Goal: Information Seeking & Learning: Check status

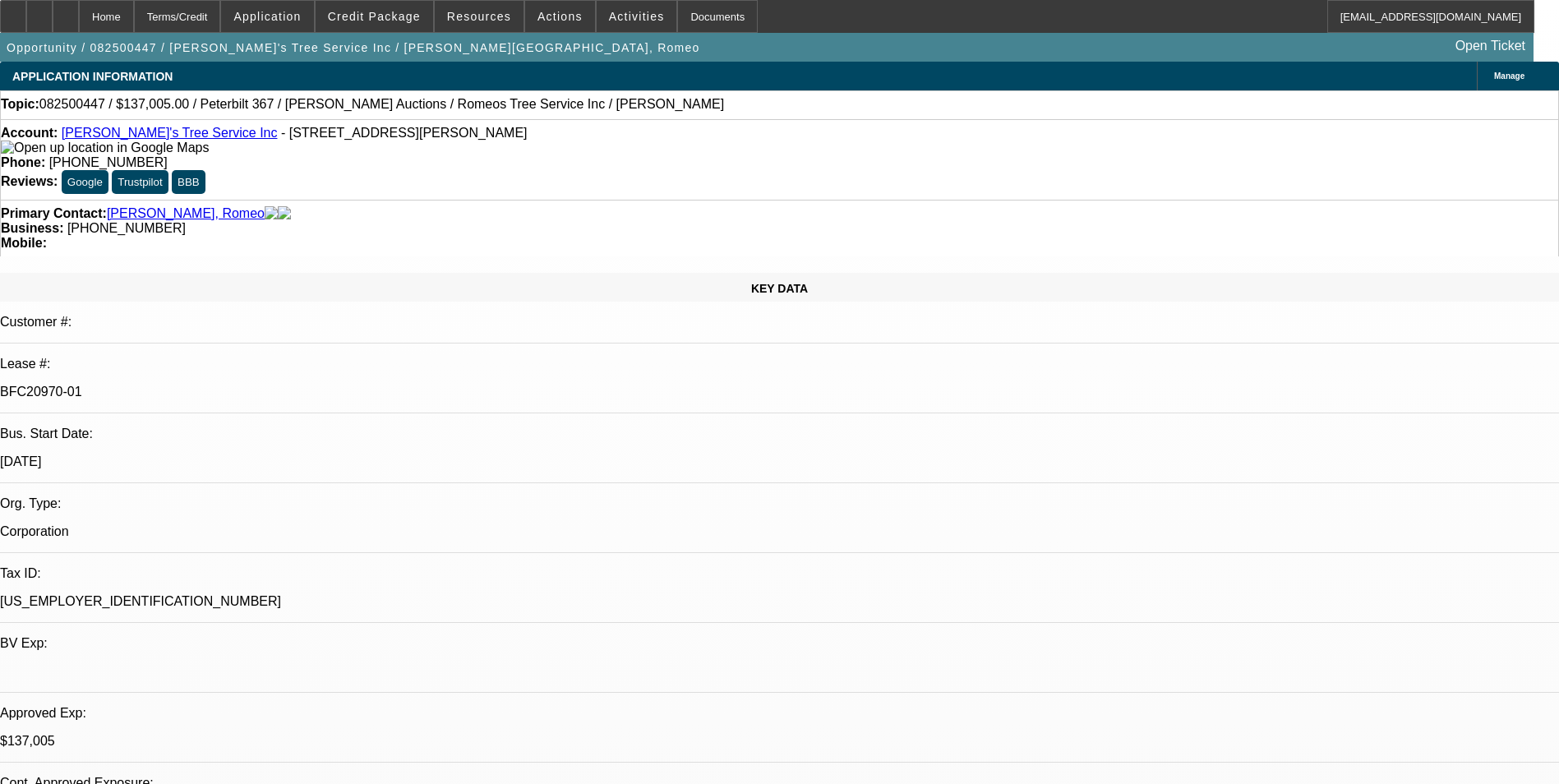
select select "0"
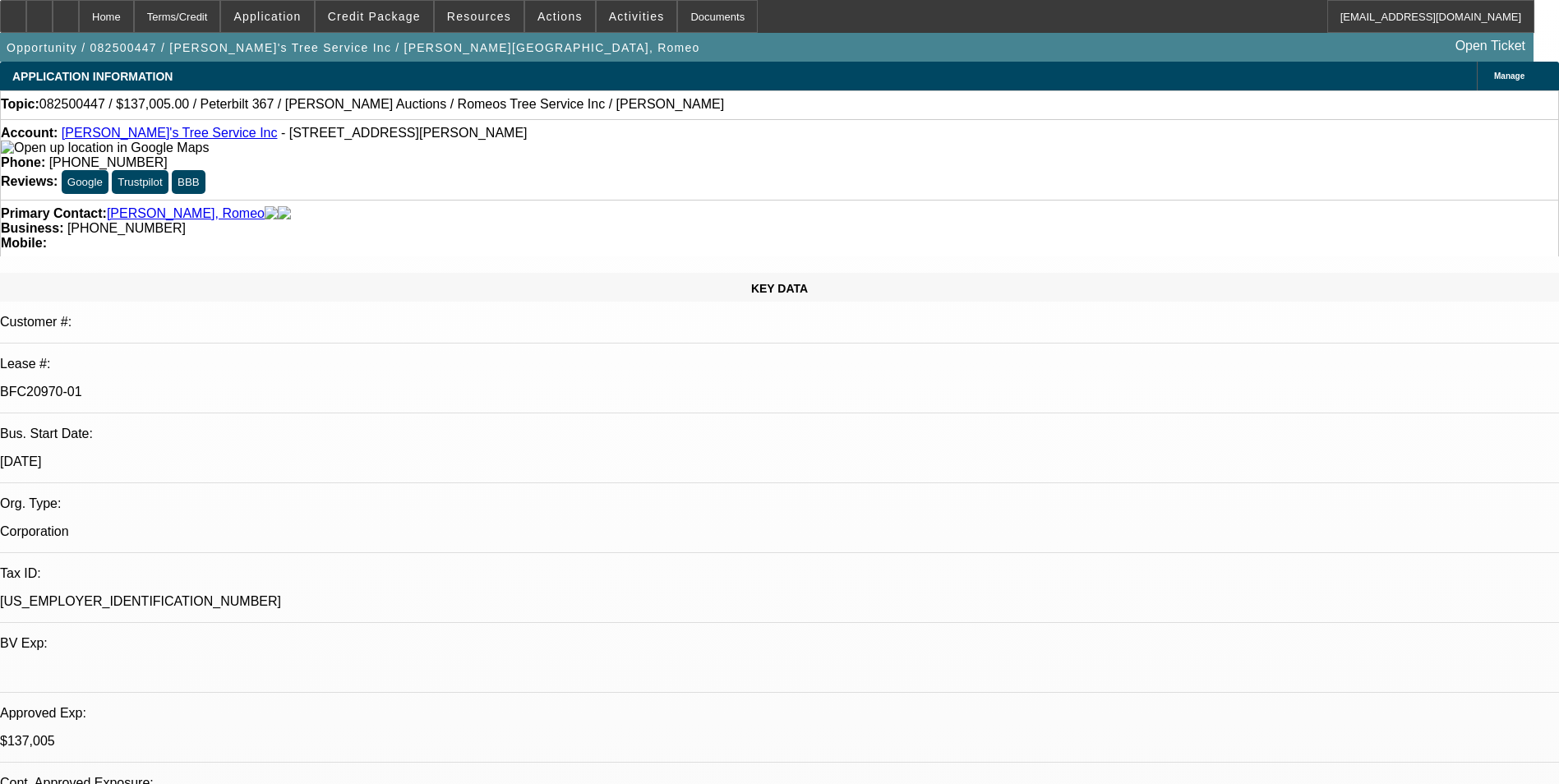
select select "0"
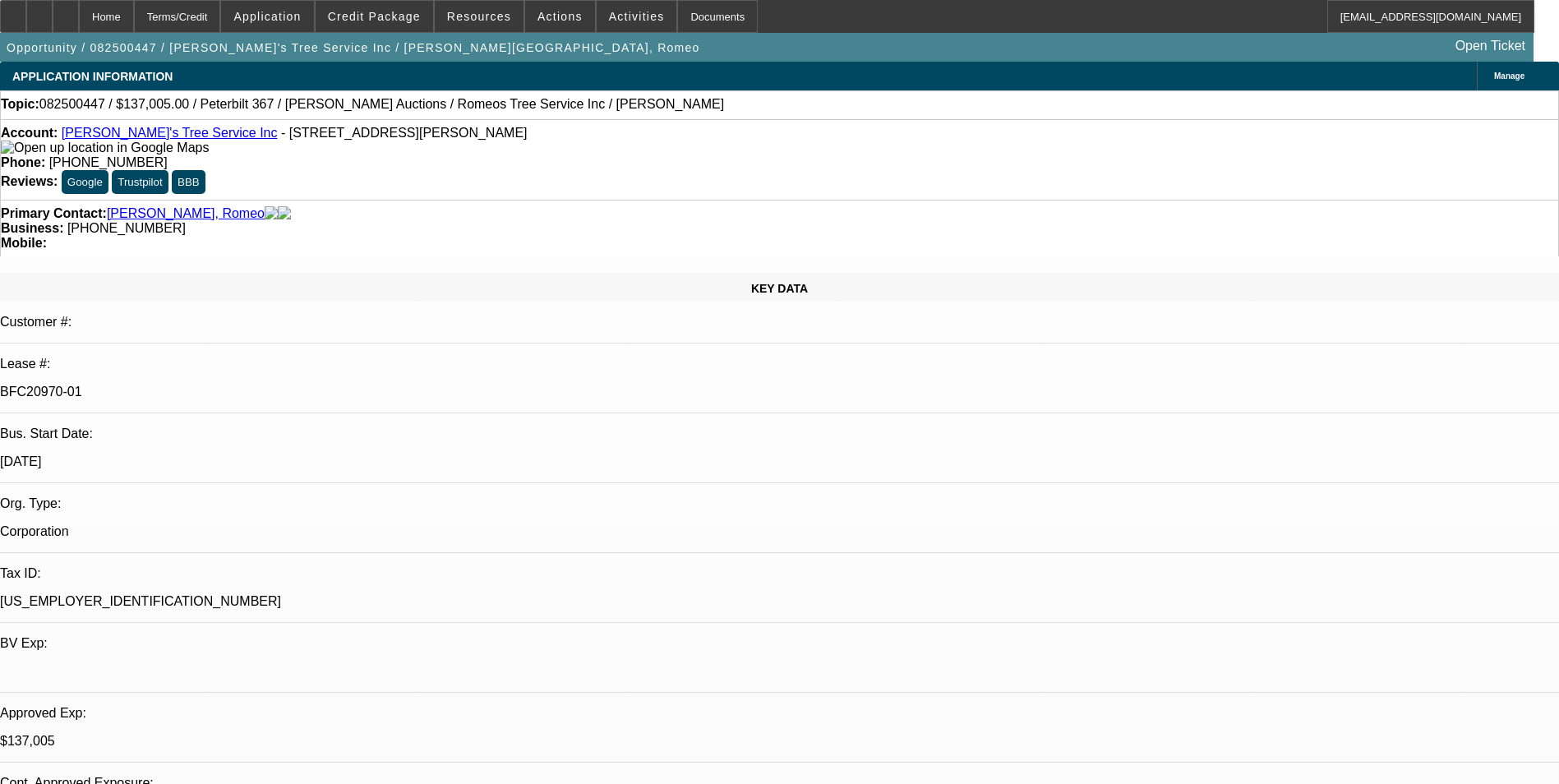
select select "0"
select select "1"
select select "3"
select select "6"
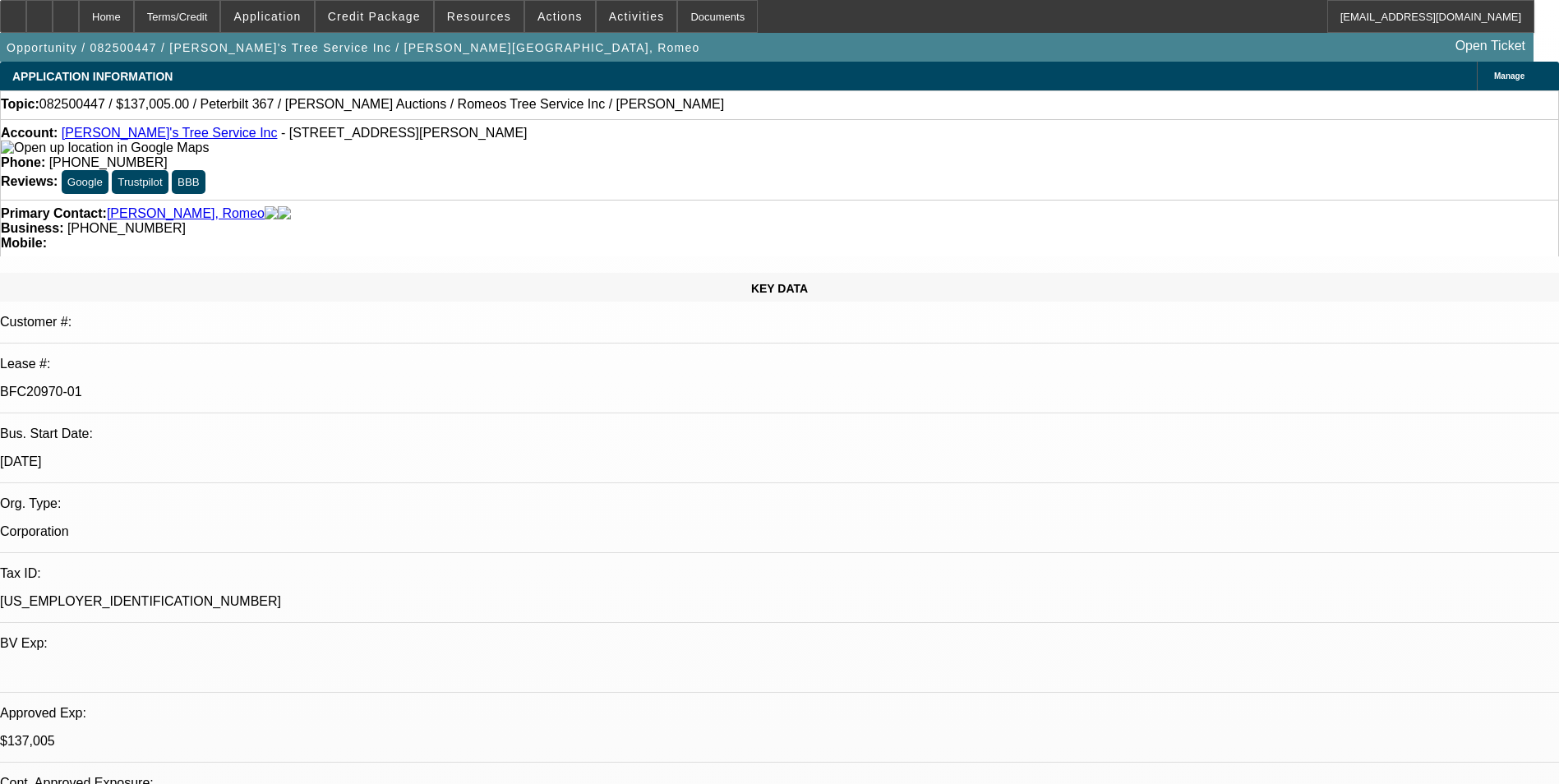
select select "1"
select select "3"
select select "6"
select select "1"
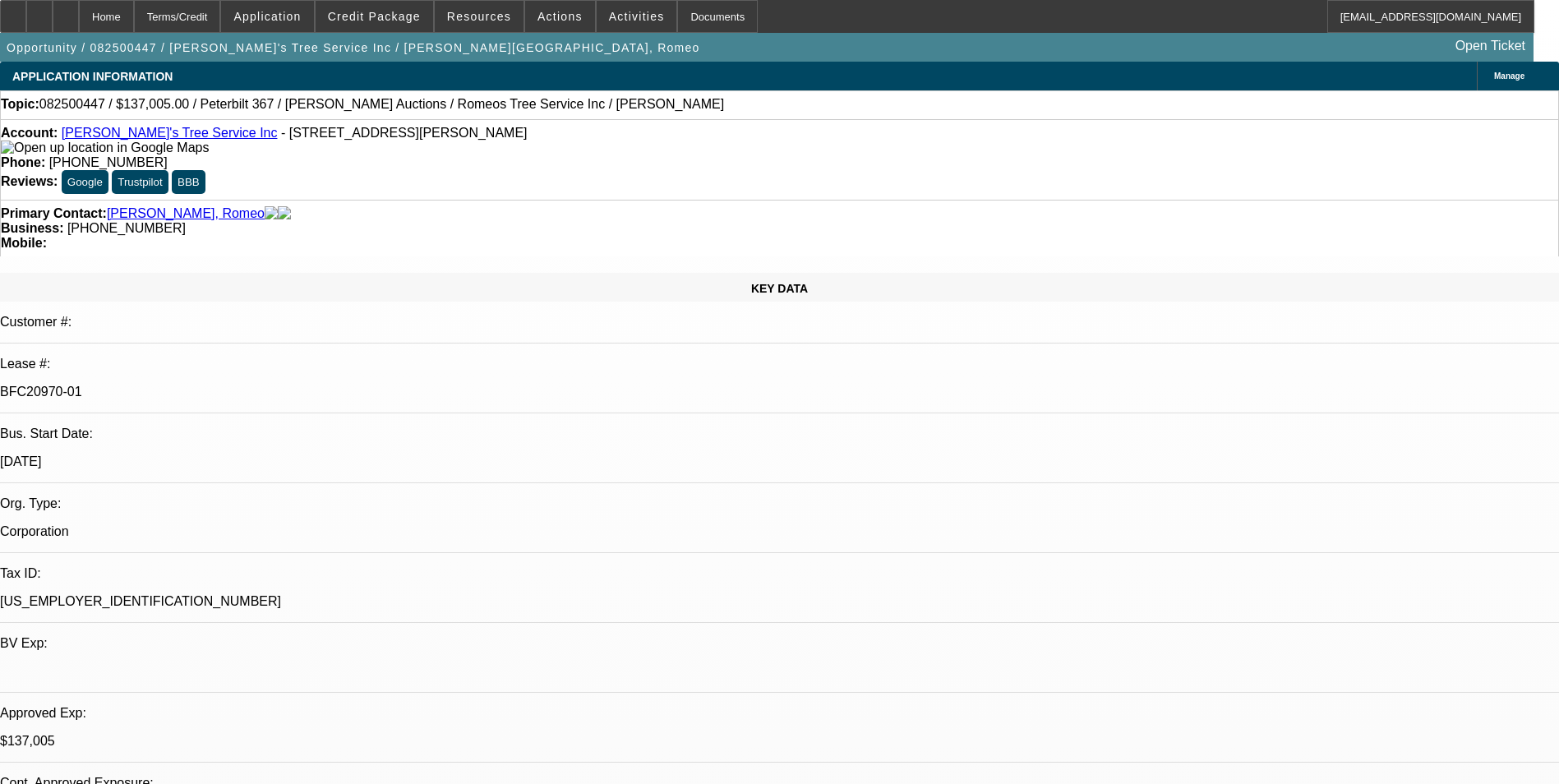
select select "6"
select select "1"
select select "3"
select select "6"
click at [408, 23] on span at bounding box center [374, 16] width 118 height 40
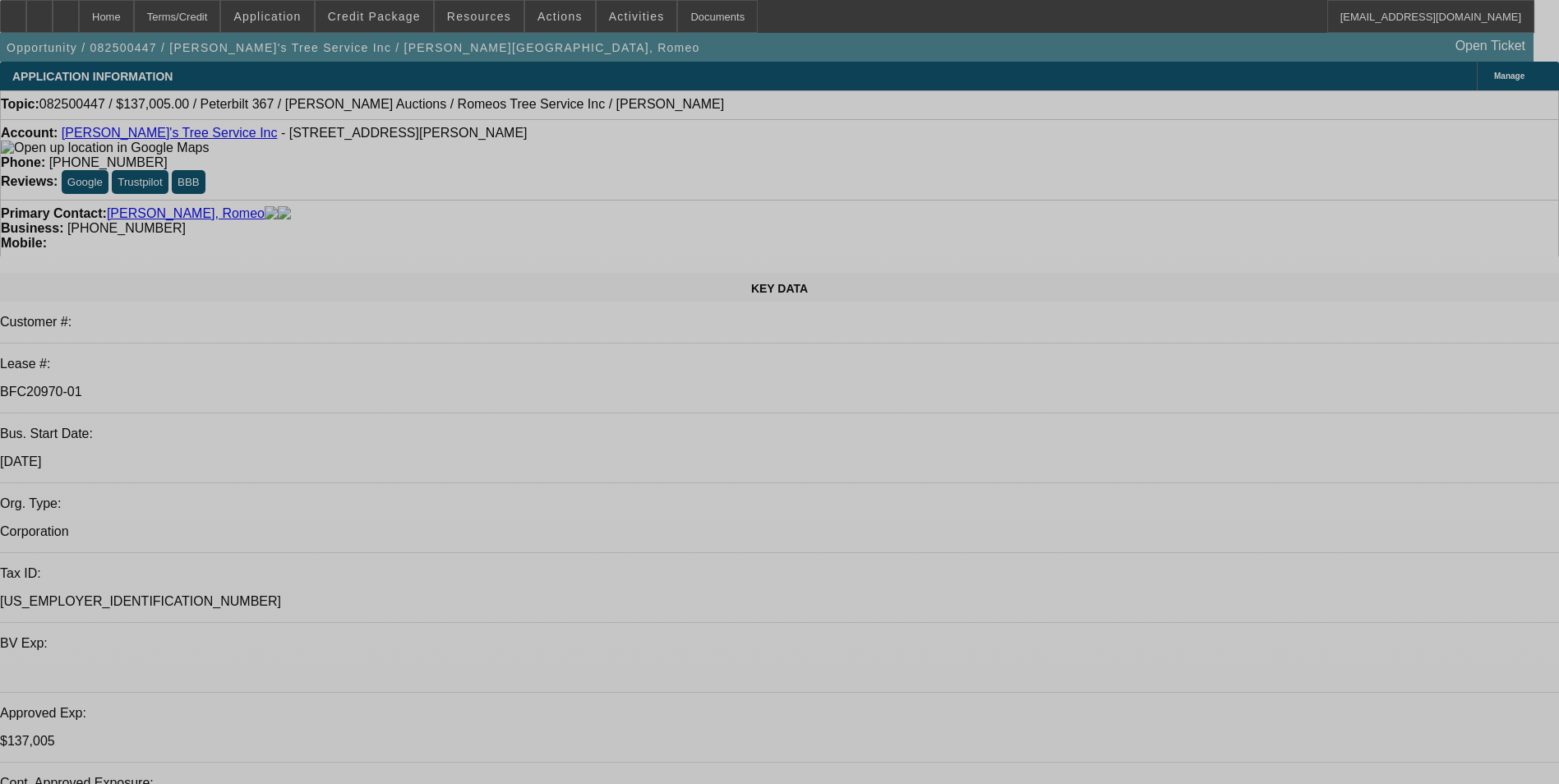
select select "0"
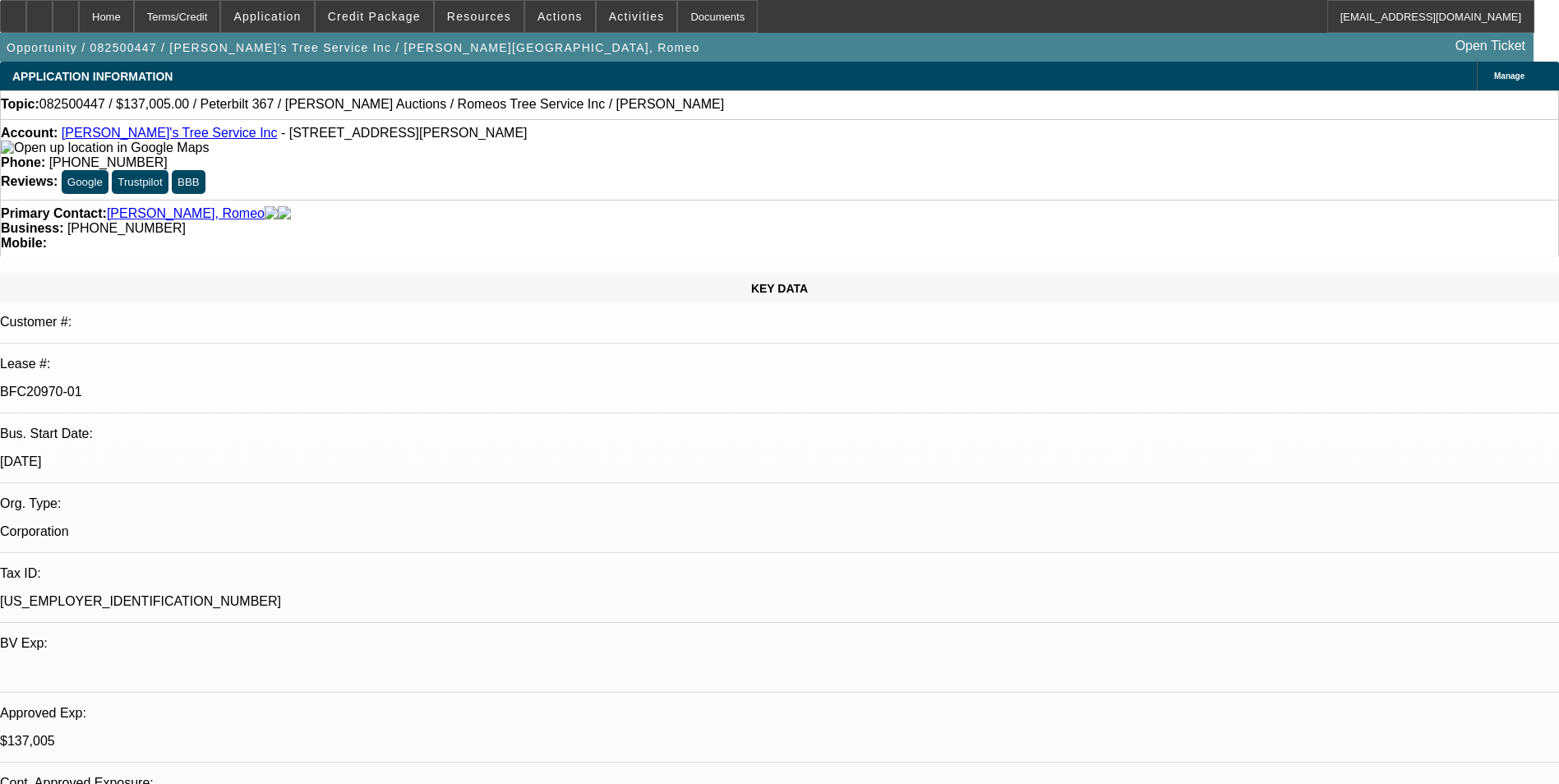
select select "0"
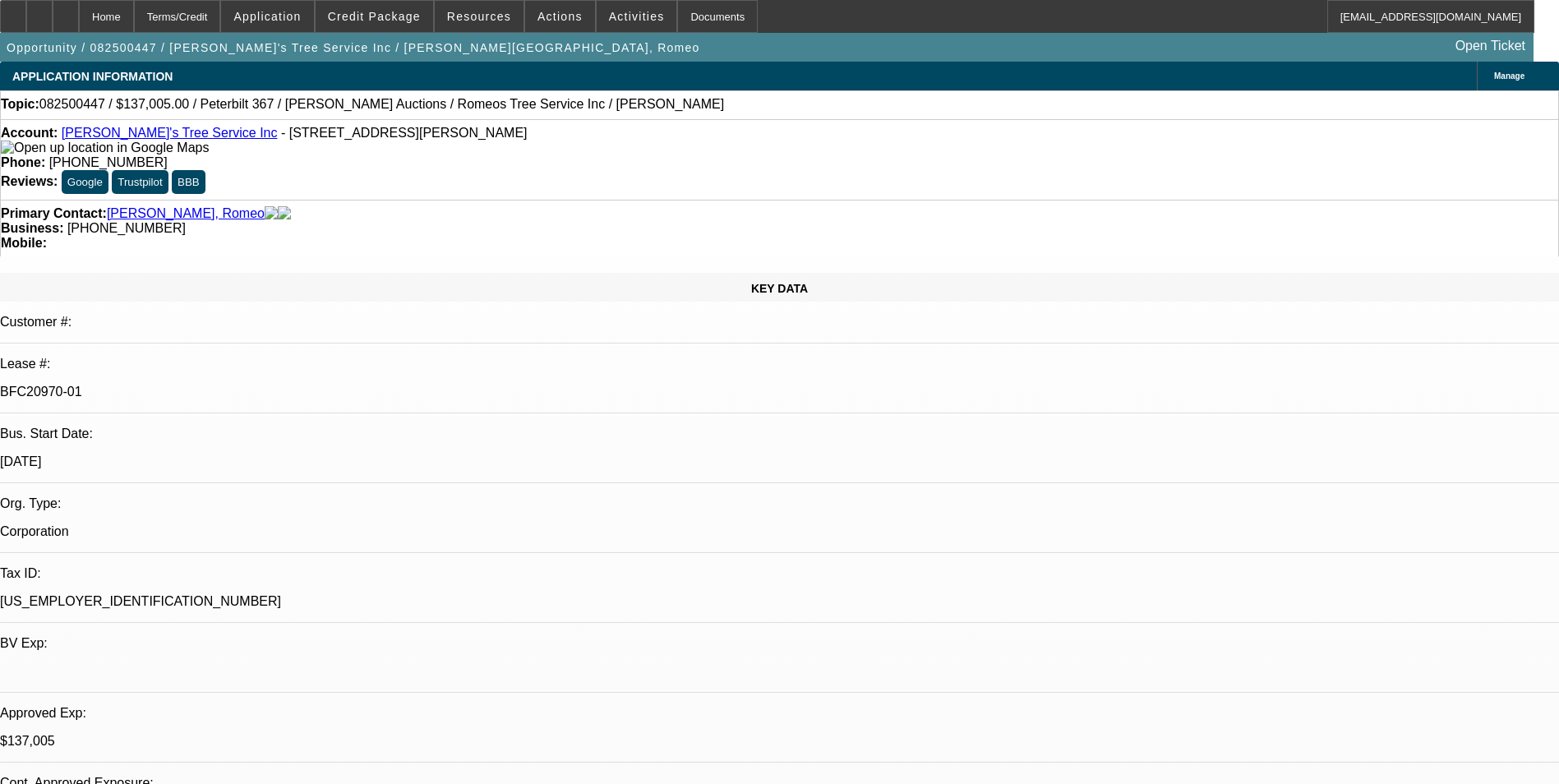
select select "0"
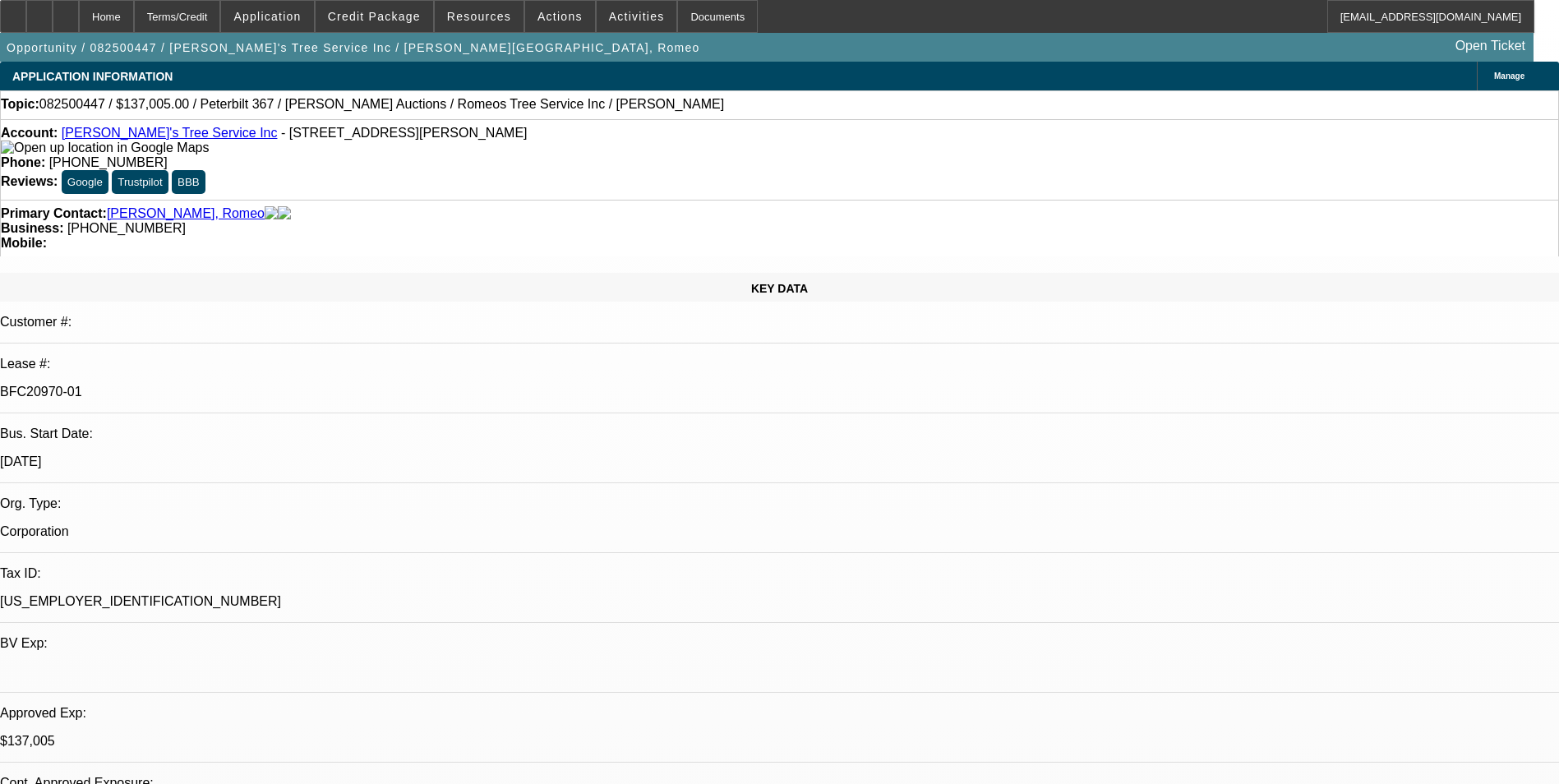
select select "0"
select select "1"
select select "3"
select select "6"
select select "1"
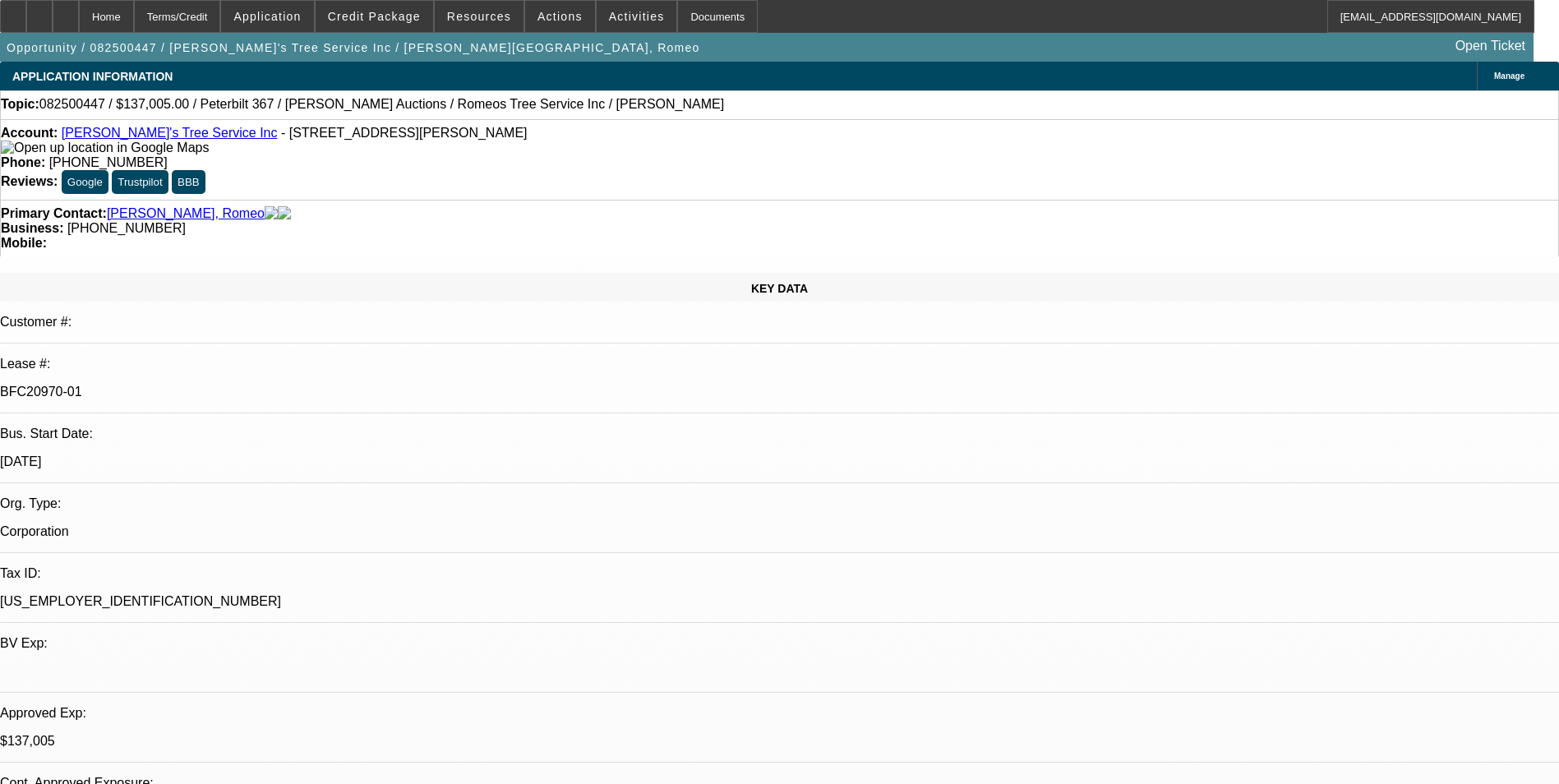
select select "3"
select select "6"
select select "1"
select select "6"
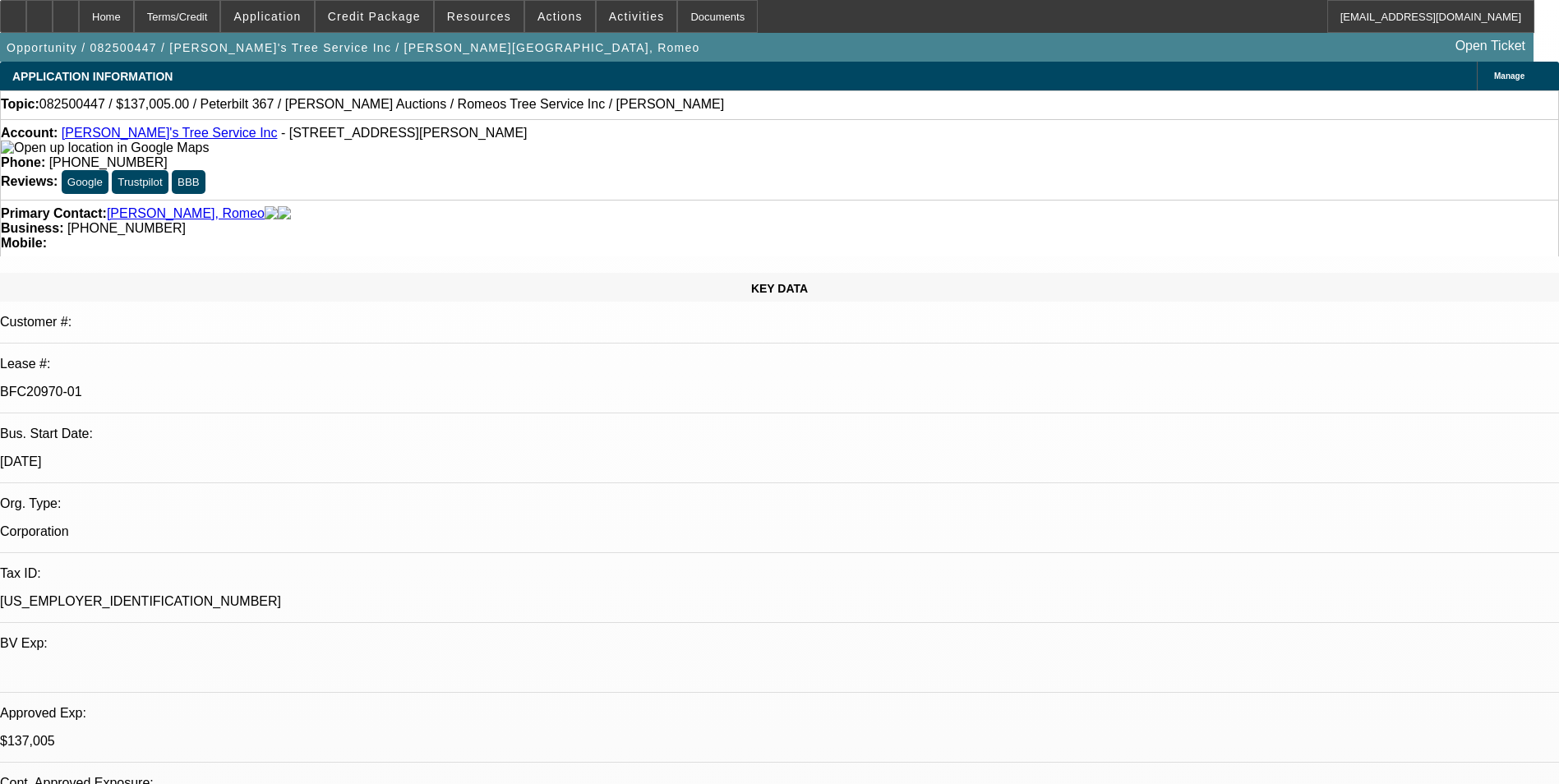
select select "1"
select select "3"
select select "6"
click at [400, 18] on span "Credit Package" at bounding box center [374, 16] width 93 height 13
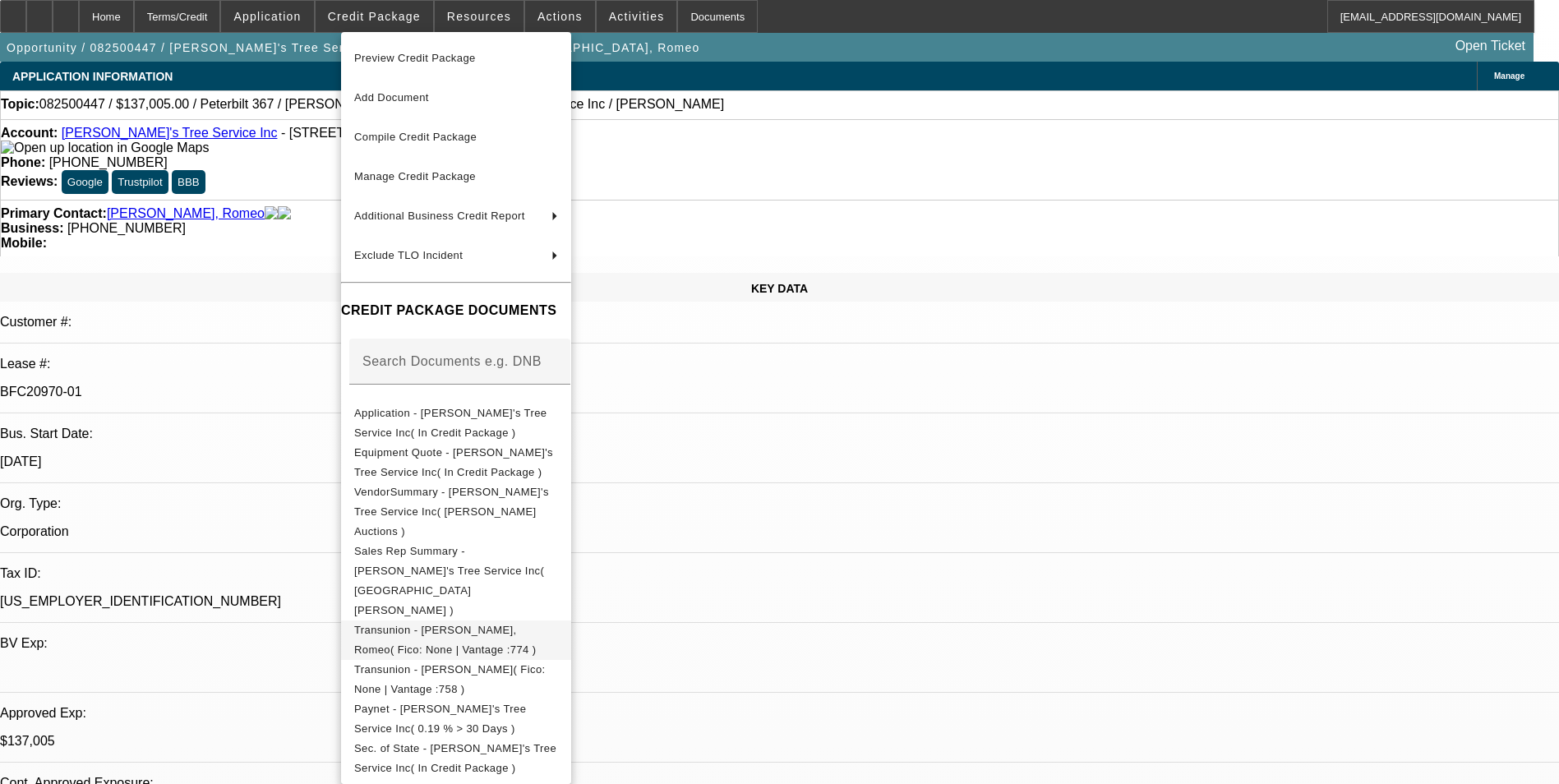
click at [528, 624] on span "Transunion - [PERSON_NAME], Romeo( Fico: None | Vantage :774 )" at bounding box center [445, 639] width 182 height 32
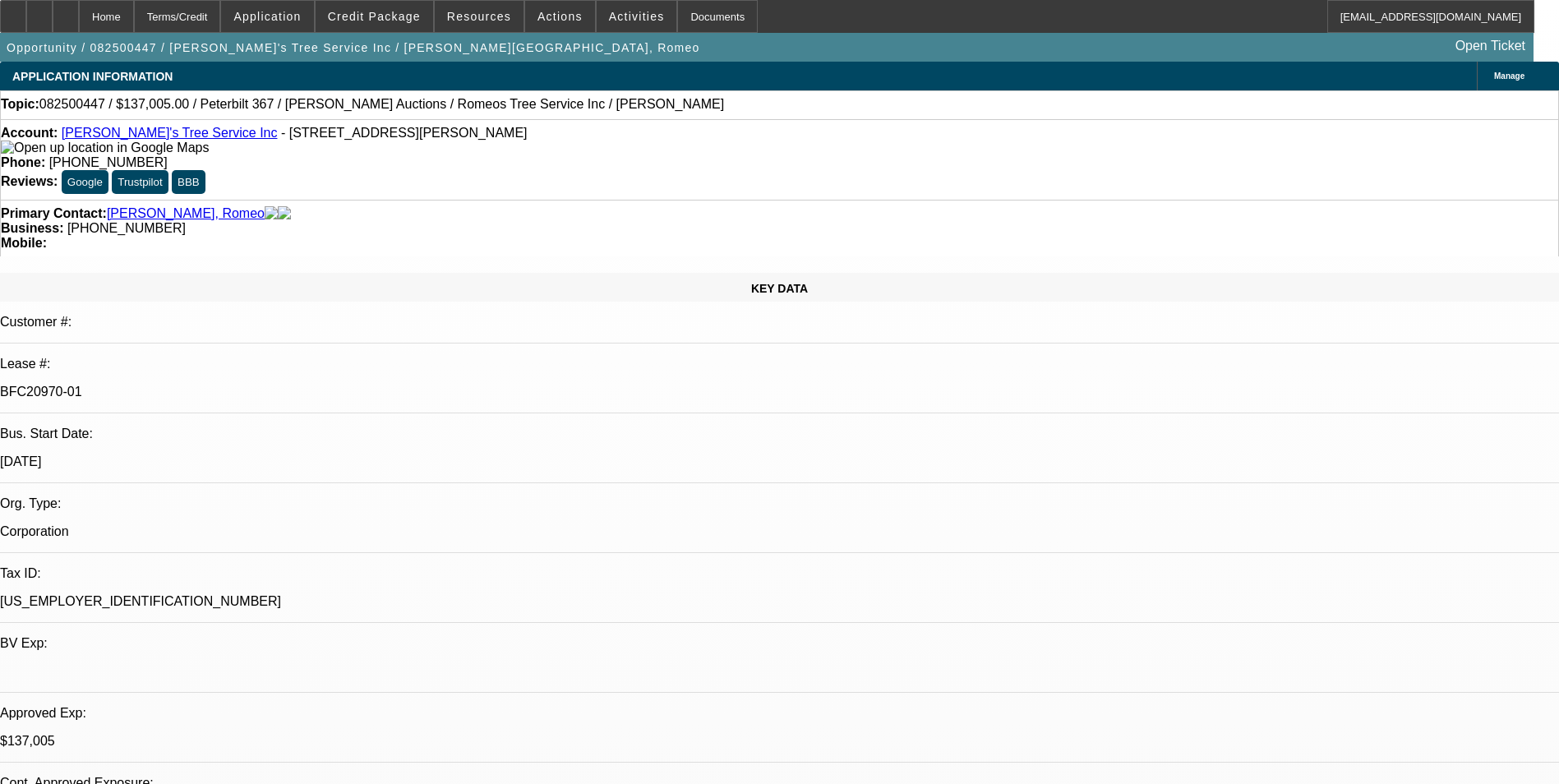
select select "0"
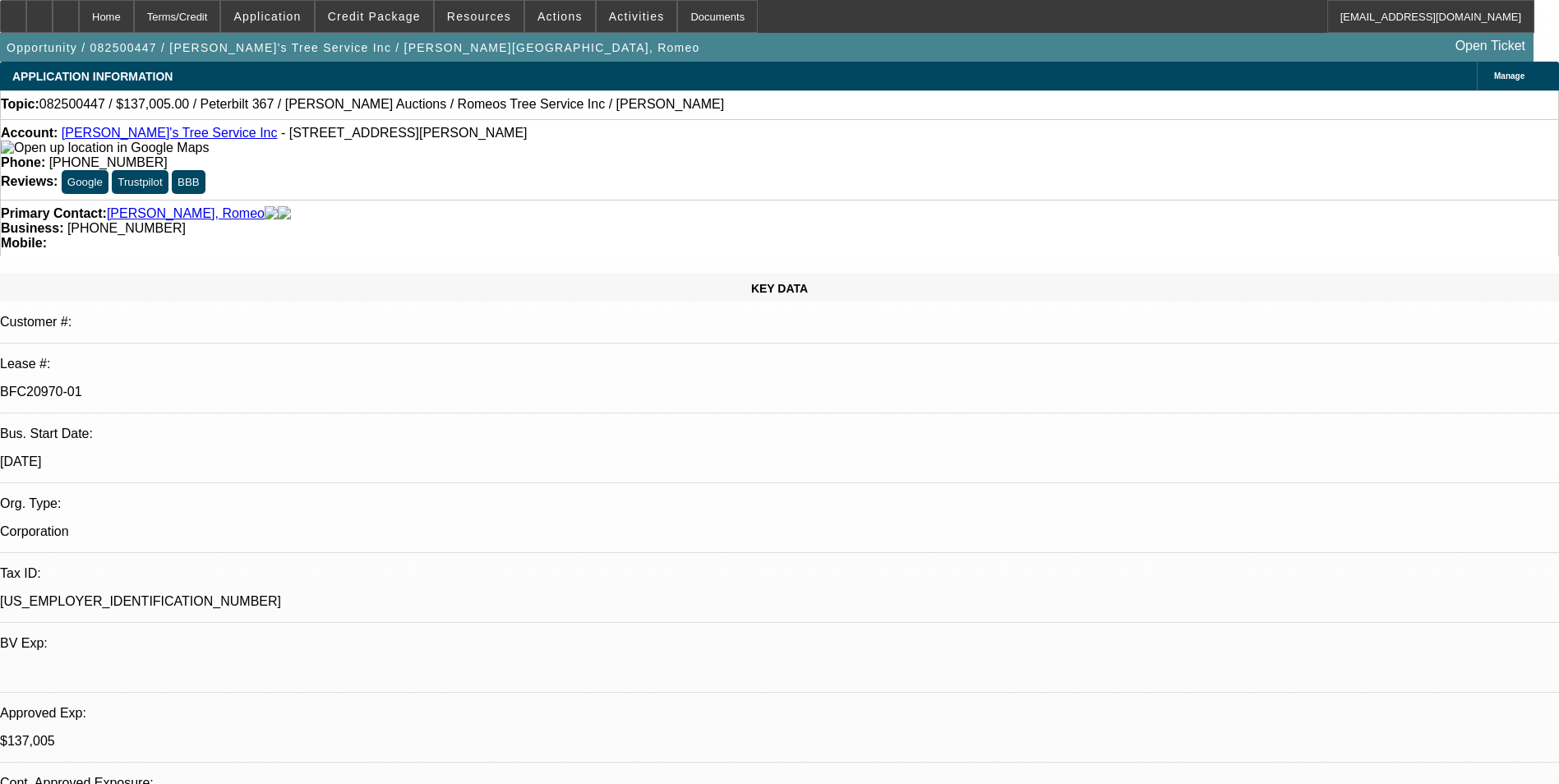
select select "0"
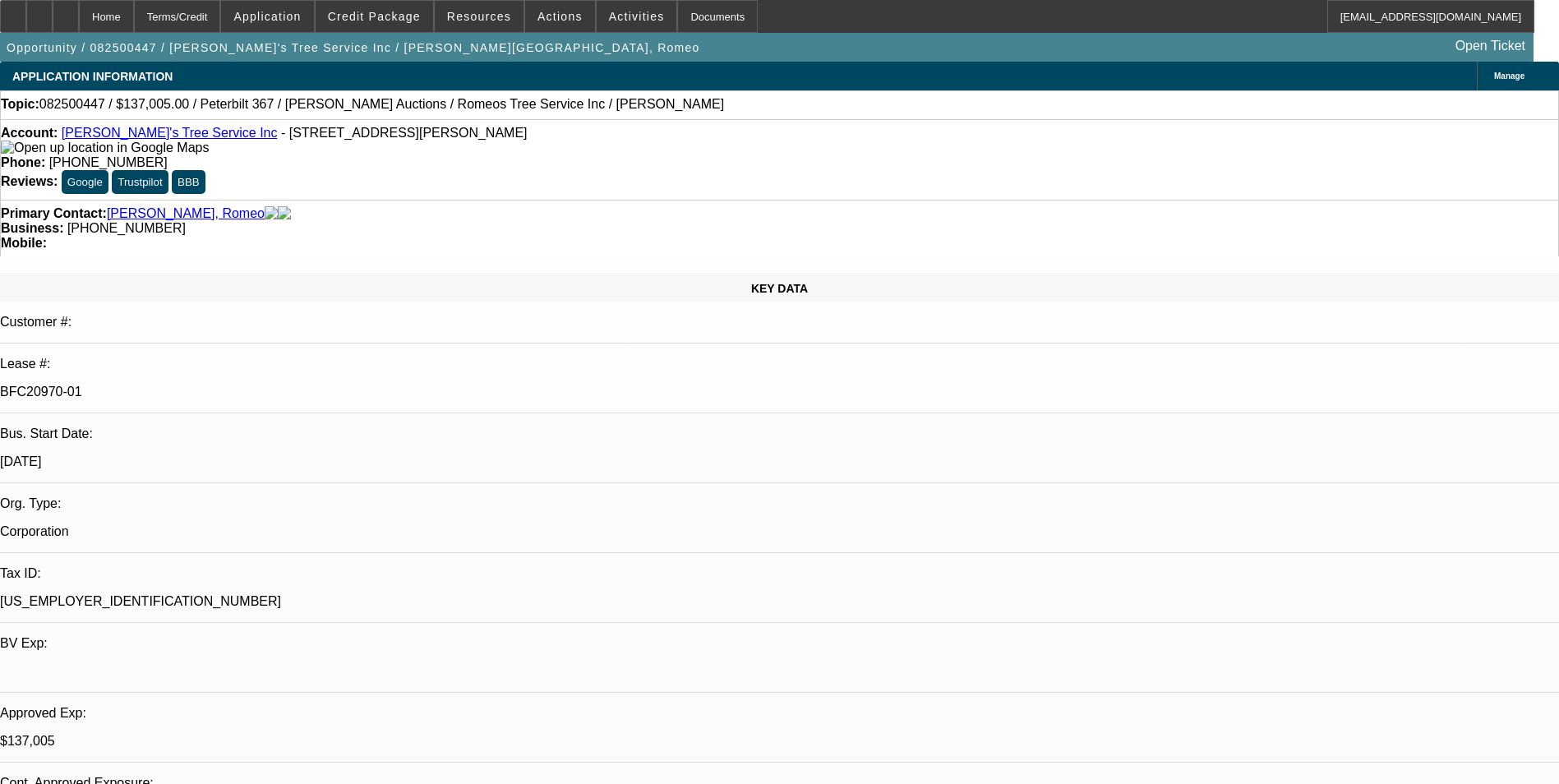
select select "0"
select select "1"
select select "3"
select select "6"
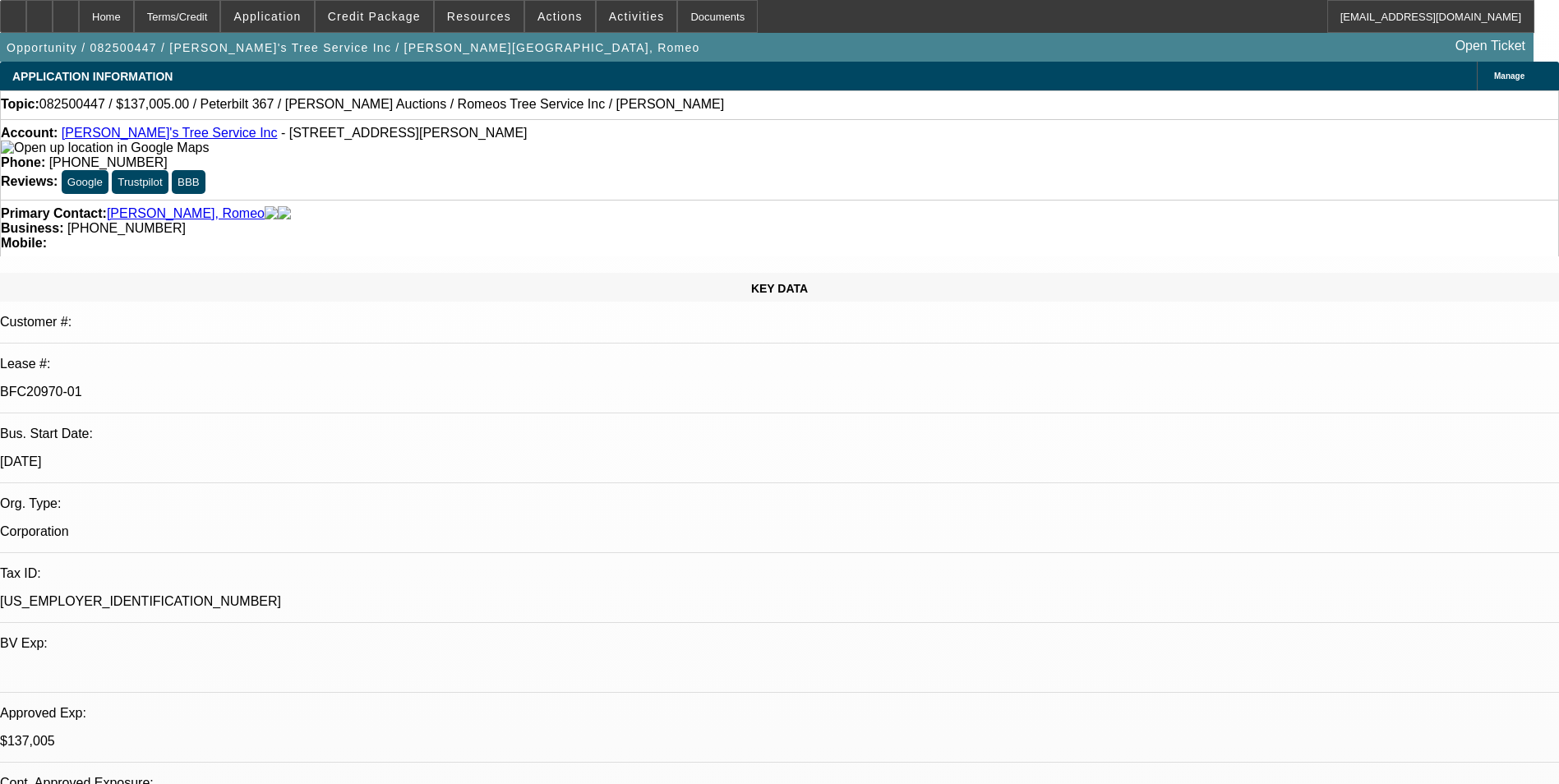
select select "1"
select select "3"
select select "6"
select select "1"
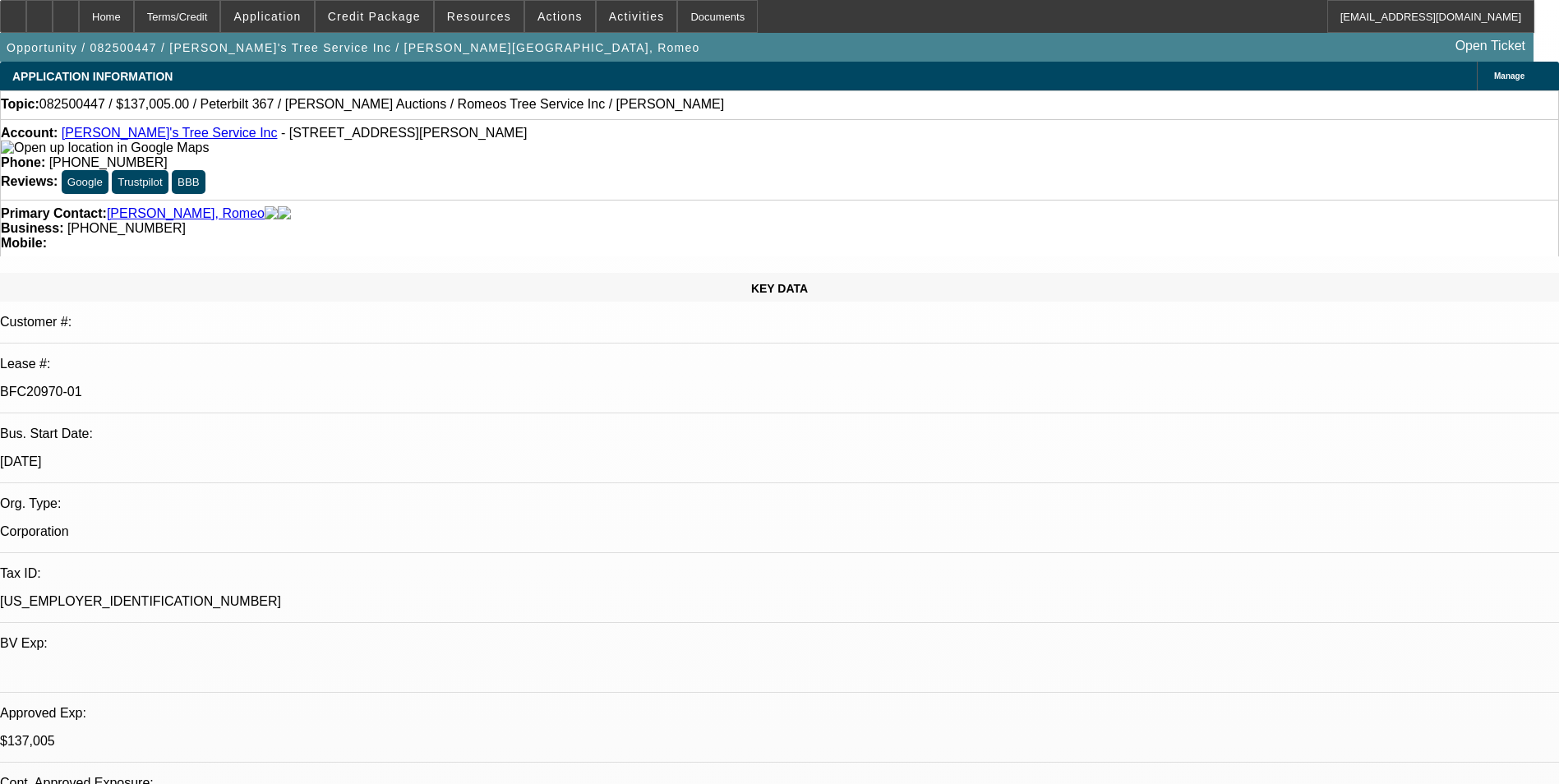
select select "6"
select select "1"
select select "3"
select select "6"
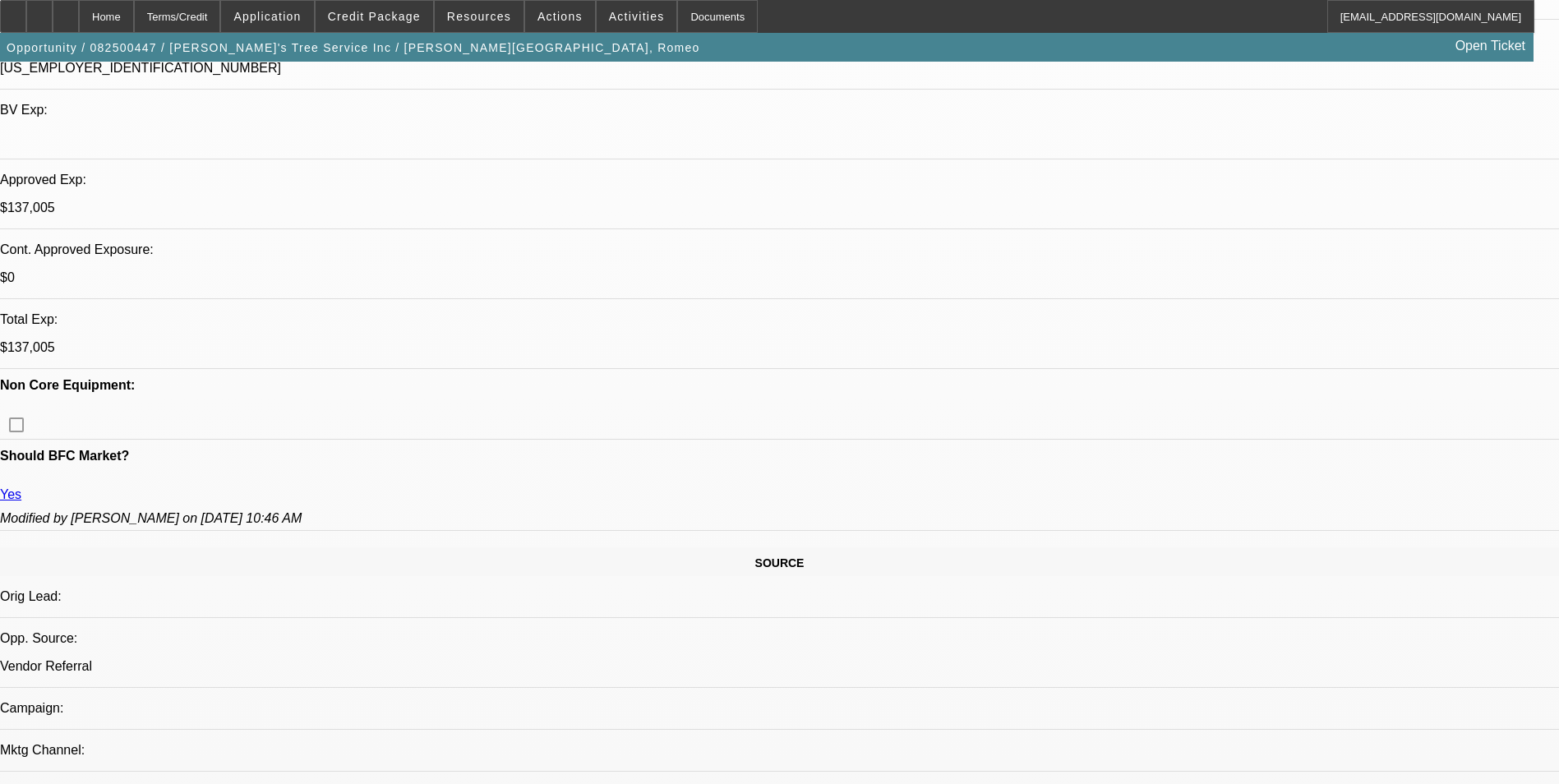
scroll to position [328, 0]
